Goal: Task Accomplishment & Management: Use online tool/utility

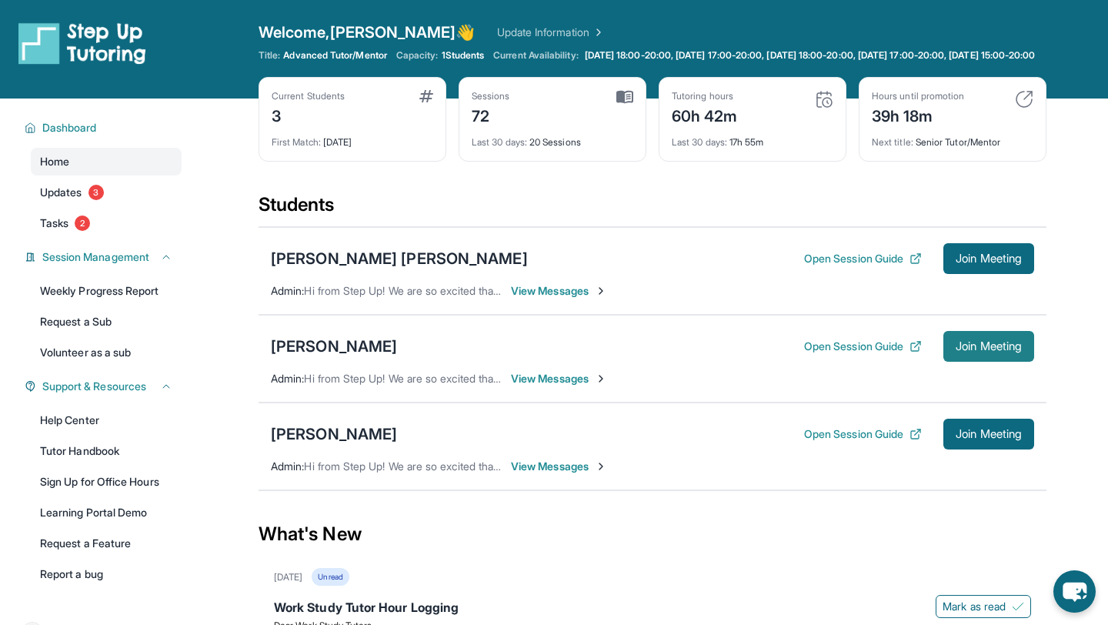
click at [971, 351] on span "Join Meeting" at bounding box center [988, 346] width 66 height 9
click at [359, 354] on div "[PERSON_NAME]" at bounding box center [334, 346] width 126 height 22
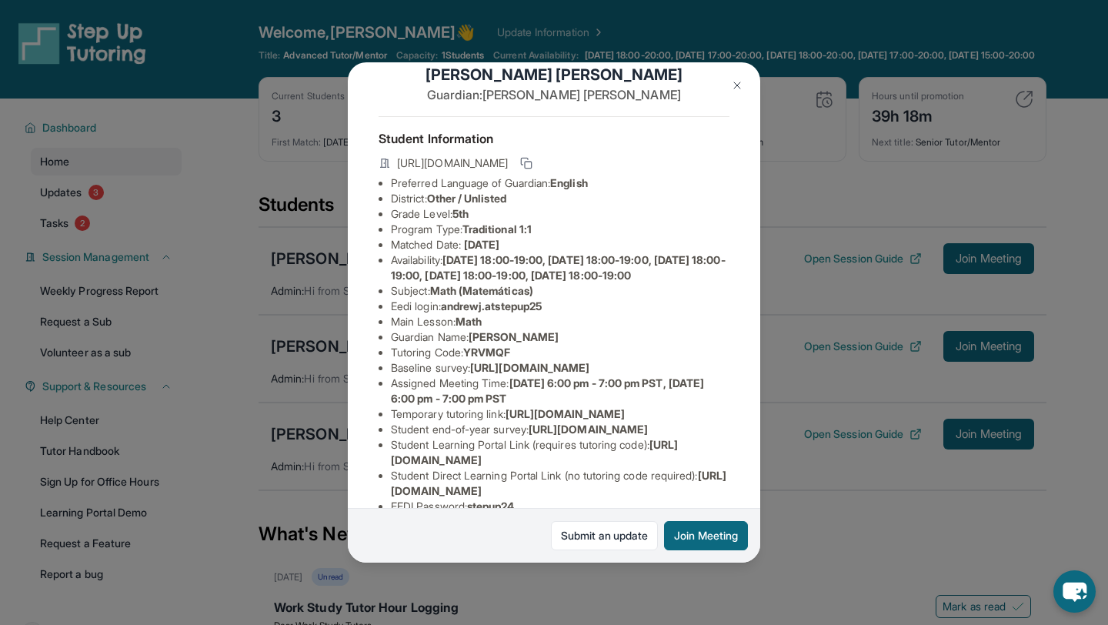
scroll to position [38, 0]
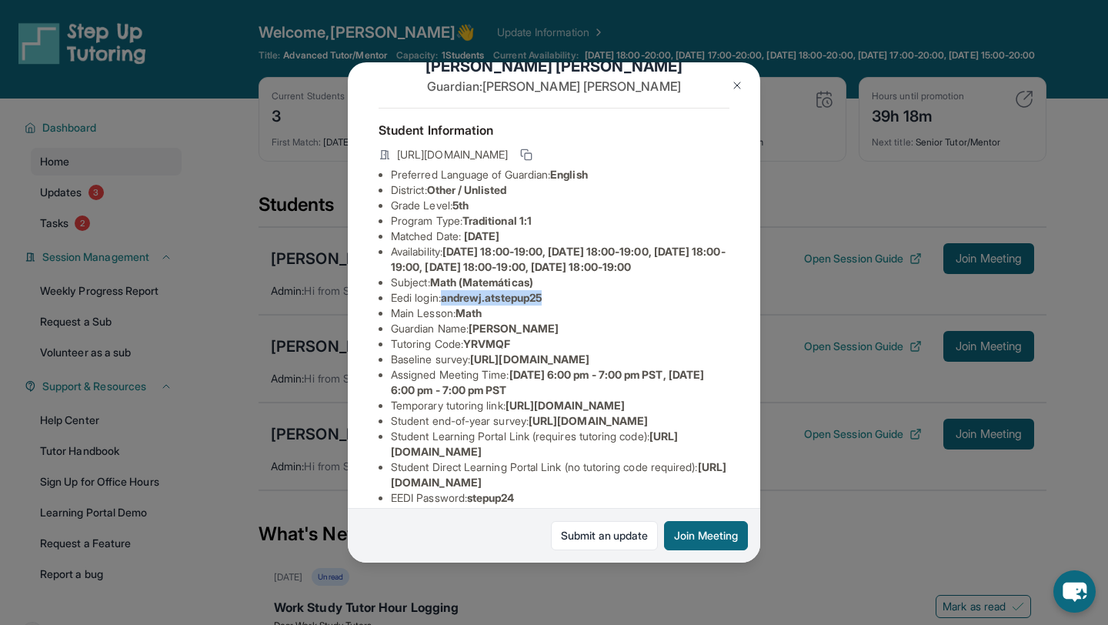
drag, startPoint x: 446, startPoint y: 311, endPoint x: 555, endPoint y: 308, distance: 109.3
click at [555, 305] on li "Eedi login : [PERSON_NAME].atstepup25" at bounding box center [560, 297] width 338 height 15
copy span "andrewj.atstepup25"
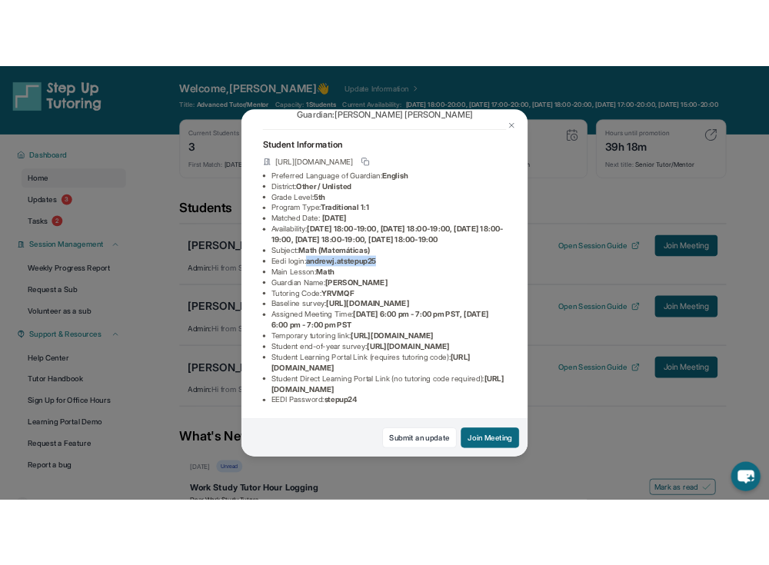
scroll to position [208, 0]
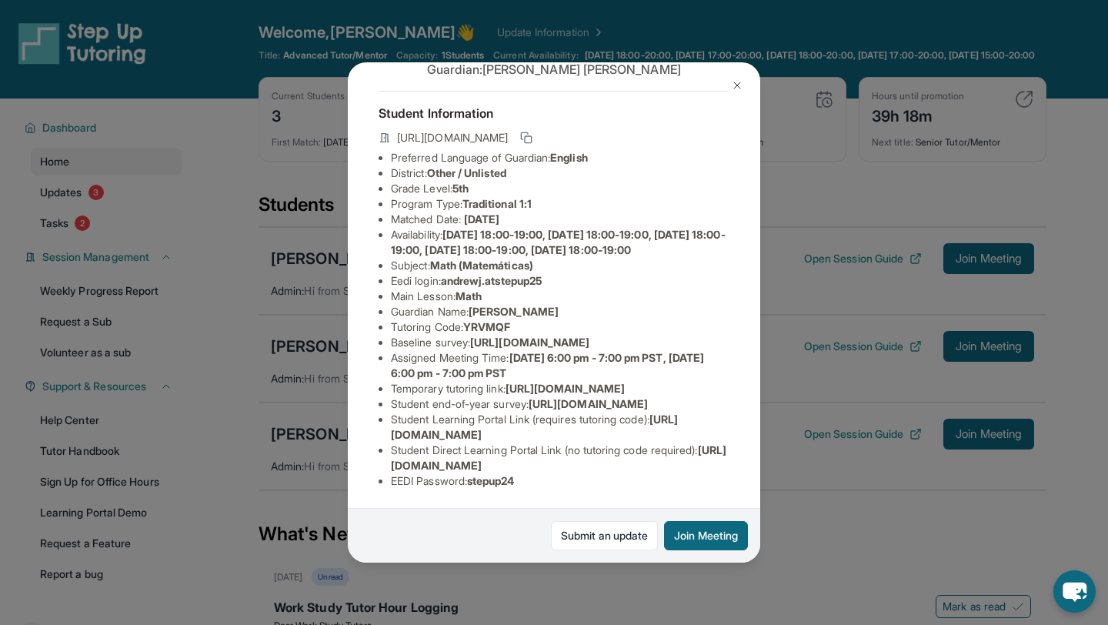
click at [505, 477] on span "stepup24" at bounding box center [491, 480] width 48 height 13
click at [505, 476] on span "stepup24" at bounding box center [491, 480] width 48 height 13
copy span "stepup24"
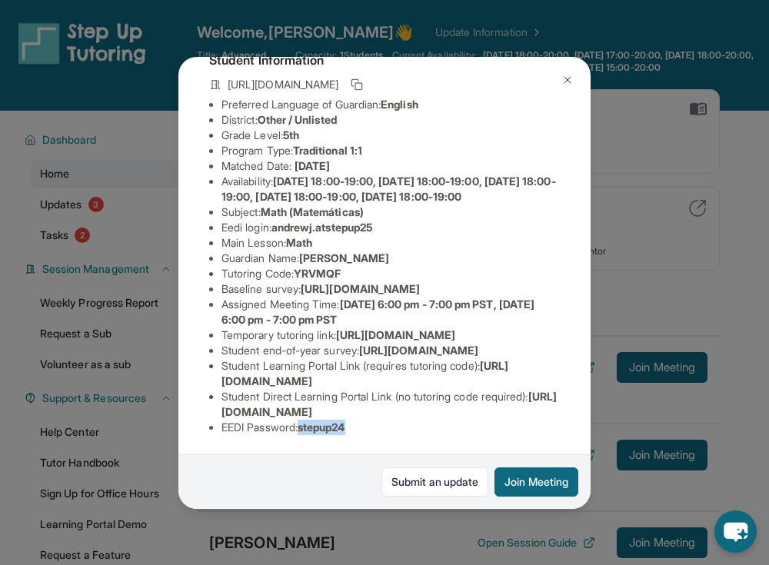
scroll to position [190, 0]
click at [317, 221] on span "andrewj.atstepup25" at bounding box center [322, 227] width 101 height 13
click at [283, 221] on span "andrewj.atstepup25" at bounding box center [322, 227] width 101 height 13
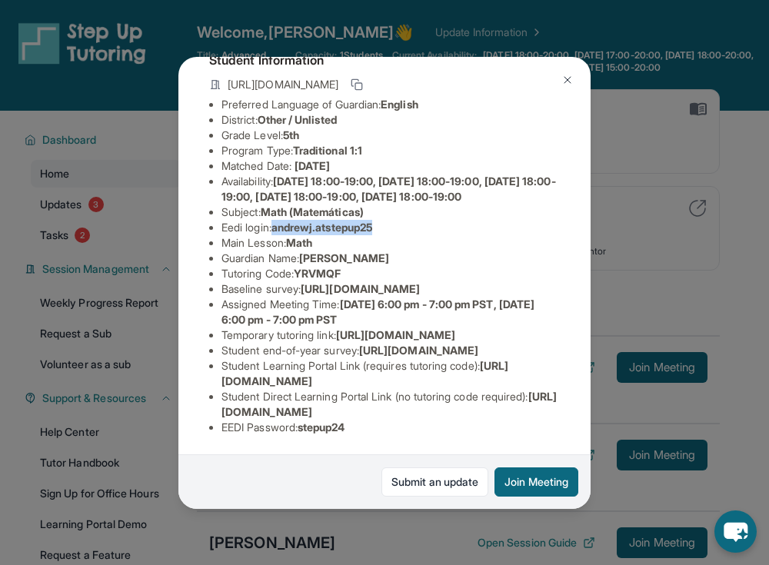
drag, startPoint x: 281, startPoint y: 153, endPoint x: 402, endPoint y: 155, distance: 120.8
click at [402, 220] on li "Eedi login : [PERSON_NAME].atstepup25" at bounding box center [391, 227] width 338 height 15
copy span "andrewj.atstepup25"
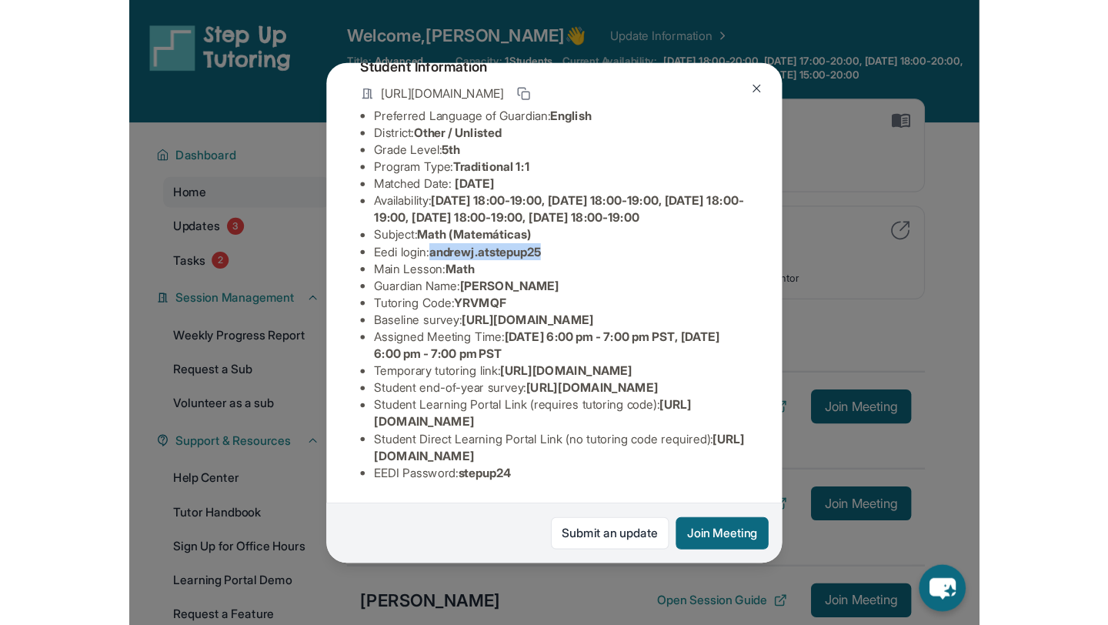
scroll to position [256, 0]
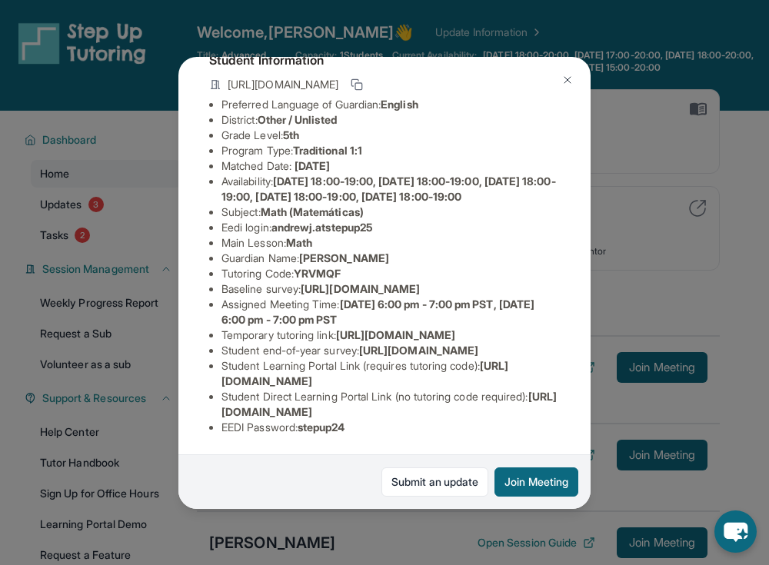
click at [337, 431] on span "stepup24" at bounding box center [322, 427] width 48 height 13
click at [337, 430] on span "stepup24" at bounding box center [322, 427] width 48 height 13
copy span "stepup24"
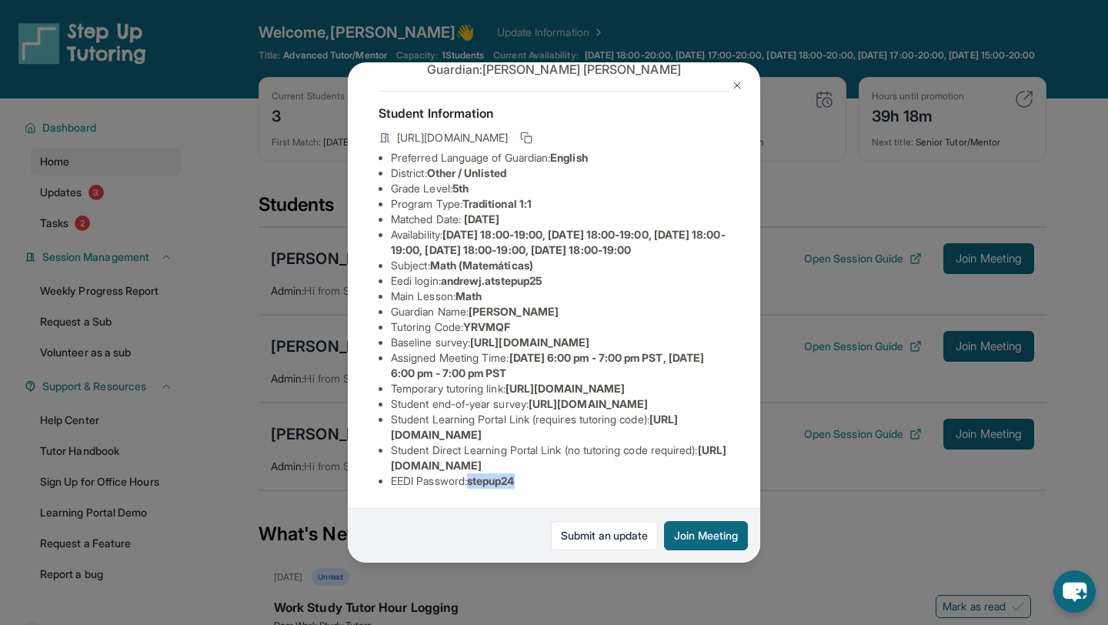
scroll to position [208, 0]
drag, startPoint x: 562, startPoint y: 145, endPoint x: 448, endPoint y: 143, distance: 113.9
click at [448, 273] on li "Eedi login : [PERSON_NAME].atstepup25" at bounding box center [560, 280] width 338 height 15
copy span "andrewj.atstepup25"
click at [506, 478] on span "stepup24" at bounding box center [491, 480] width 48 height 13
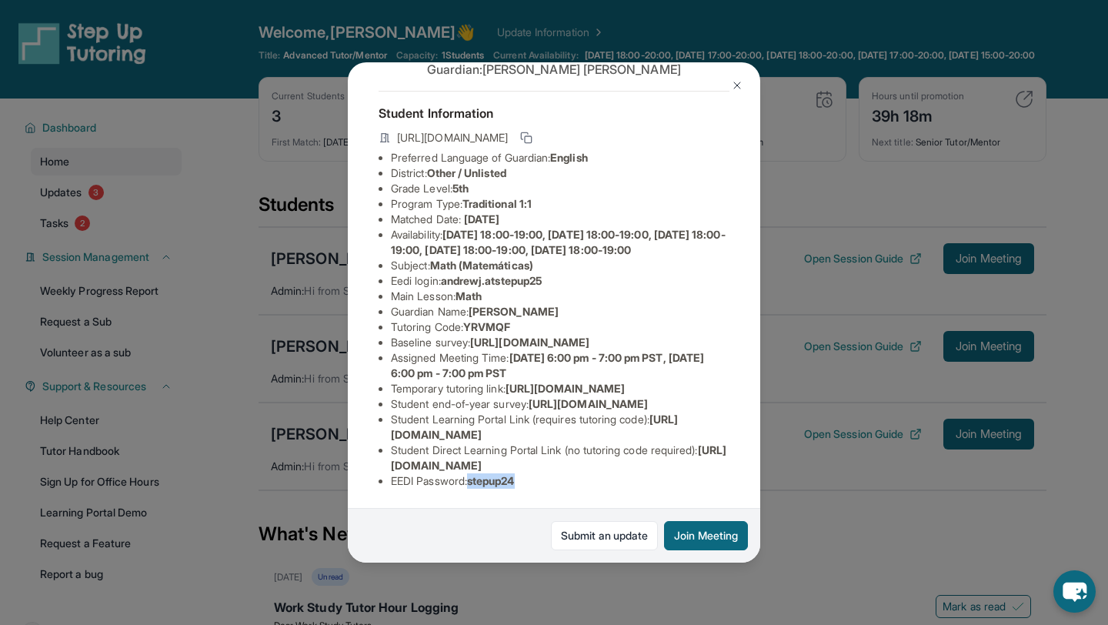
click at [506, 478] on span "stepup24" at bounding box center [491, 480] width 48 height 13
copy span "stepup24"
